Goal: Task Accomplishment & Management: Complete application form

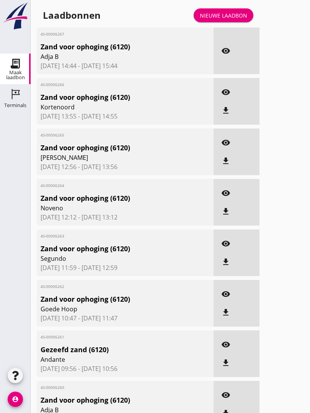
click at [232, 20] on div "Nieuwe laadbon" at bounding box center [223, 15] width 47 height 8
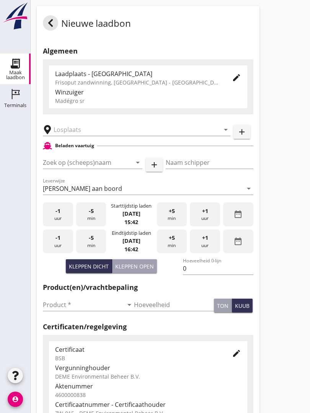
click at [83, 129] on div "arrow_drop_down" at bounding box center [136, 127] width 187 height 17
click at [84, 136] on input "text" at bounding box center [131, 130] width 155 height 12
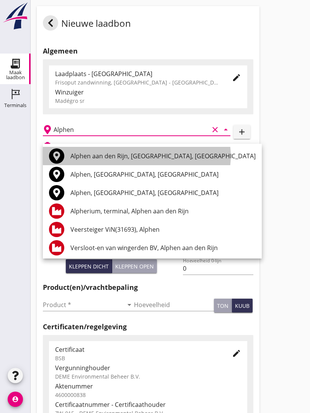
click at [110, 154] on div "Alphen aan den Rijn, [GEOGRAPHIC_DATA], [GEOGRAPHIC_DATA]" at bounding box center [162, 155] width 185 height 9
type input "Alphen aan den Rijn, [GEOGRAPHIC_DATA], [GEOGRAPHIC_DATA]"
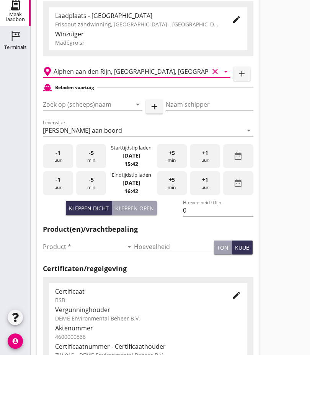
click at [93, 156] on input "Zoek op (scheeps)naam" at bounding box center [82, 162] width 78 height 12
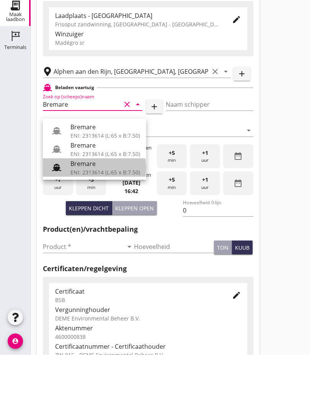
click at [83, 217] on div "Bremare" at bounding box center [105, 221] width 70 height 9
type input "Bremare"
type input "[PERSON_NAME]"
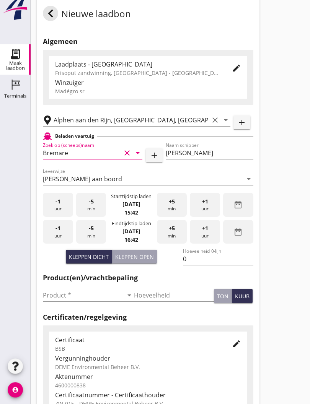
click at [137, 158] on icon "arrow_drop_down" at bounding box center [137, 162] width 9 height 9
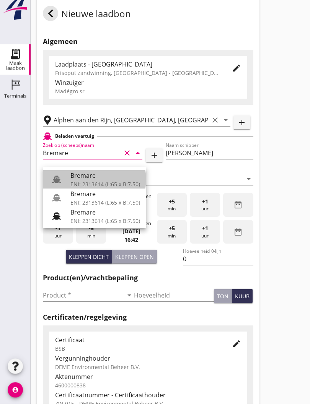
click at [104, 181] on div "Bremare" at bounding box center [105, 185] width 70 height 9
type input "Bremare"
type input "429"
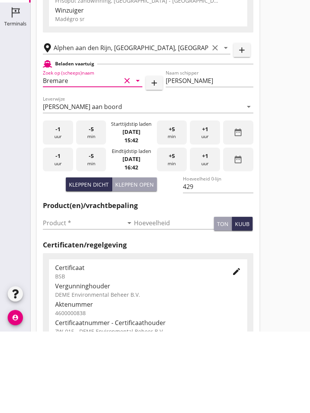
click at [58, 299] on input "Product *" at bounding box center [83, 305] width 80 height 12
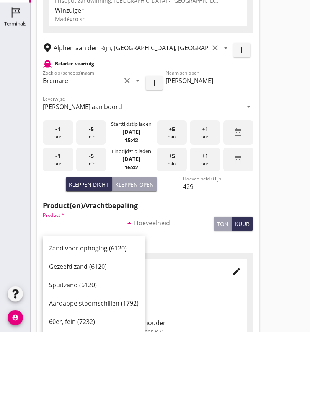
click at [93, 326] on div "Zand voor ophoging (6120)" at bounding box center [94, 330] width 90 height 9
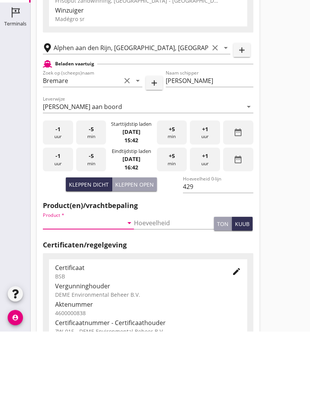
type input "Zand voor ophoging (6120)"
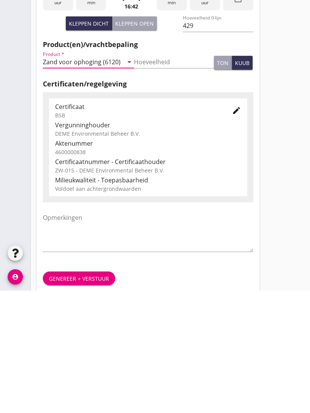
scroll to position [134, 0]
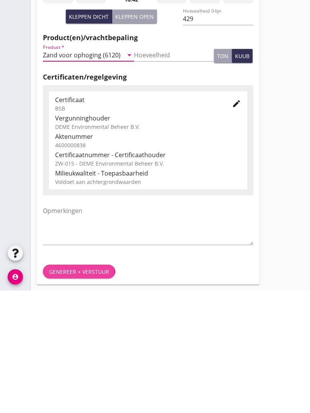
click at [87, 390] on div "Genereer + verstuur" at bounding box center [79, 394] width 60 height 8
